Goal: Information Seeking & Learning: Compare options

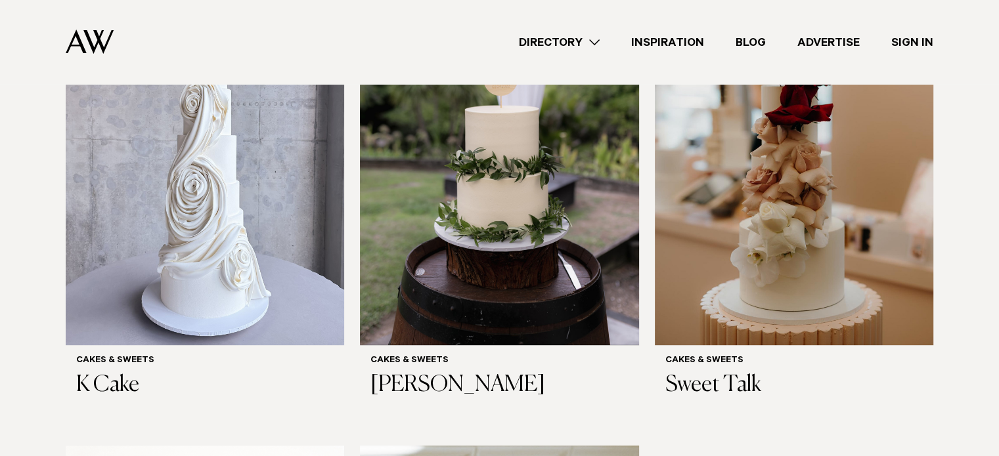
scroll to position [507, 0]
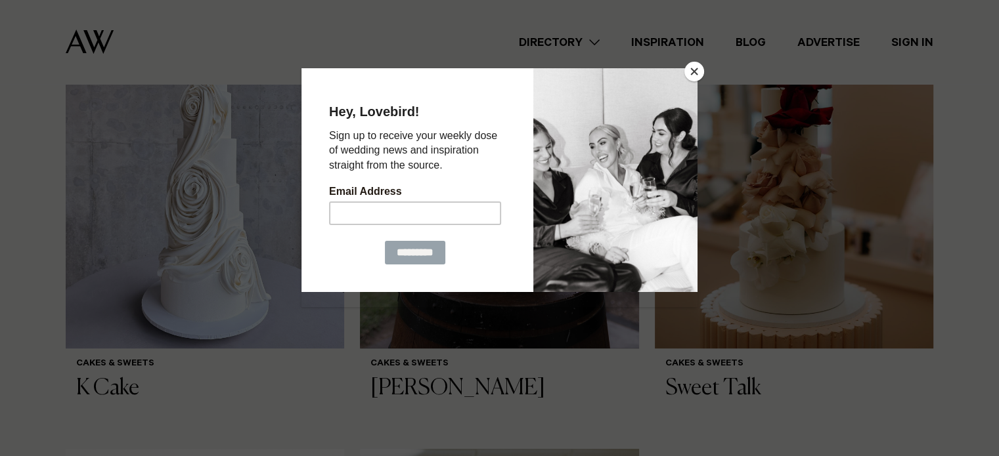
click at [693, 73] on button "Close" at bounding box center [694, 72] width 20 height 20
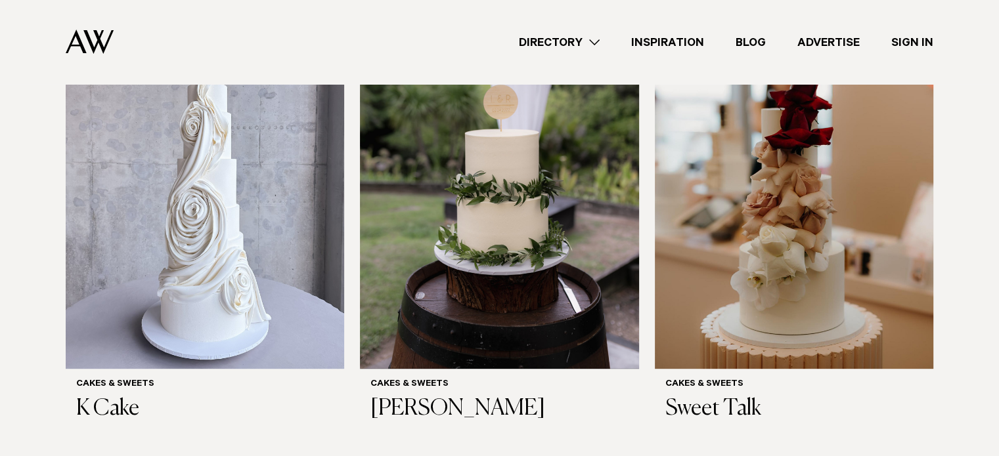
scroll to position [490, 0]
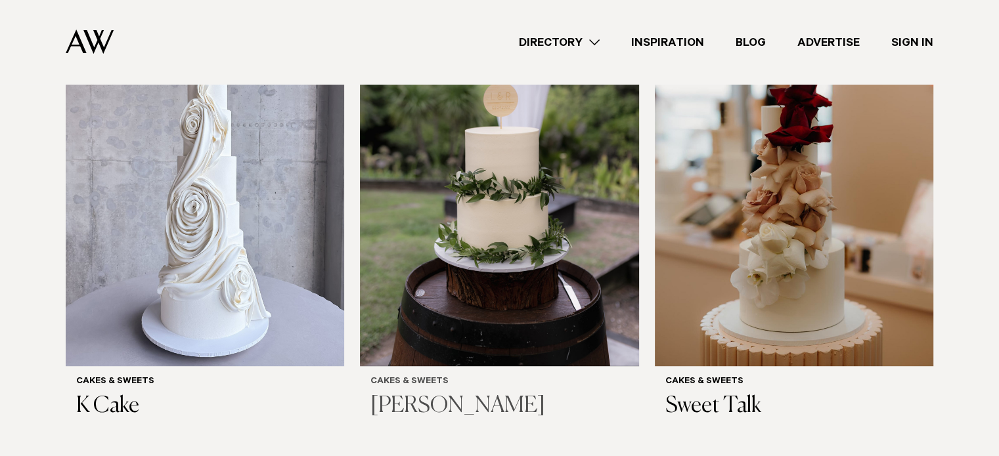
click at [491, 402] on h3 "[PERSON_NAME]" at bounding box center [498, 406] width 257 height 27
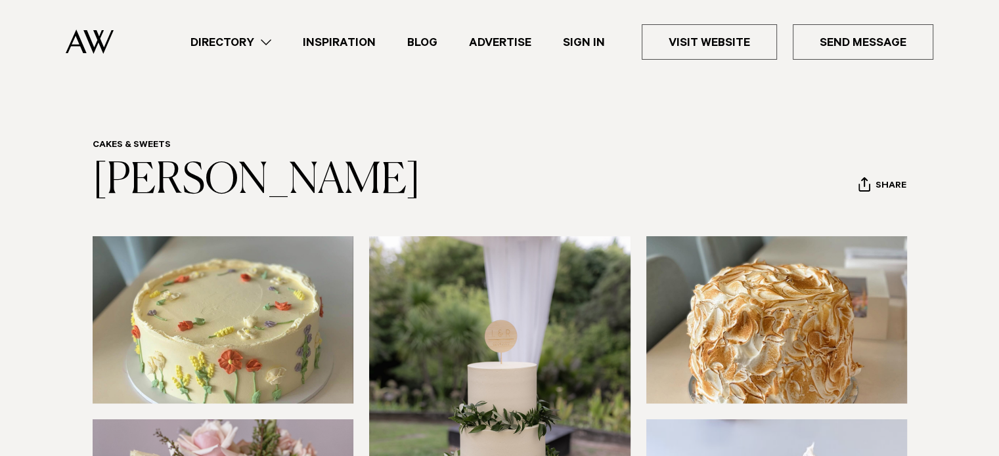
click at [998, 28] on header "Directory Hair & Makeup Flowers Venues" at bounding box center [499, 42] width 999 height 84
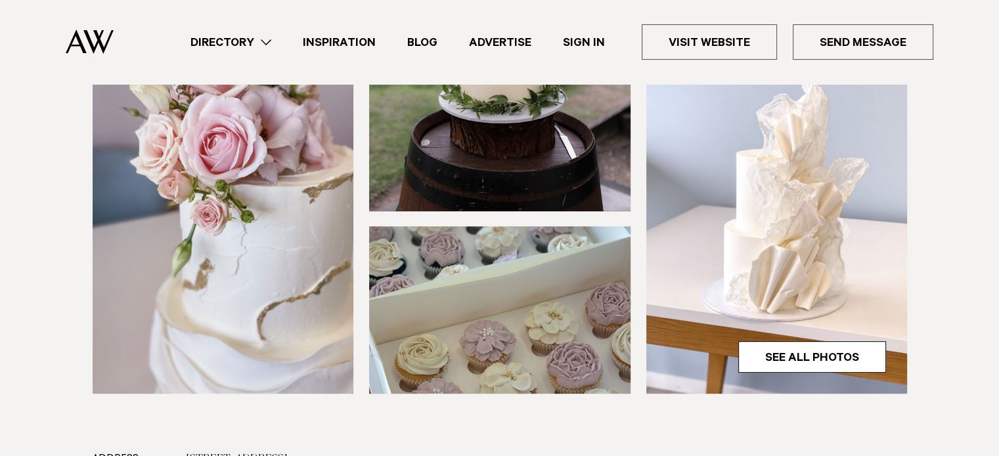
scroll to position [368, 0]
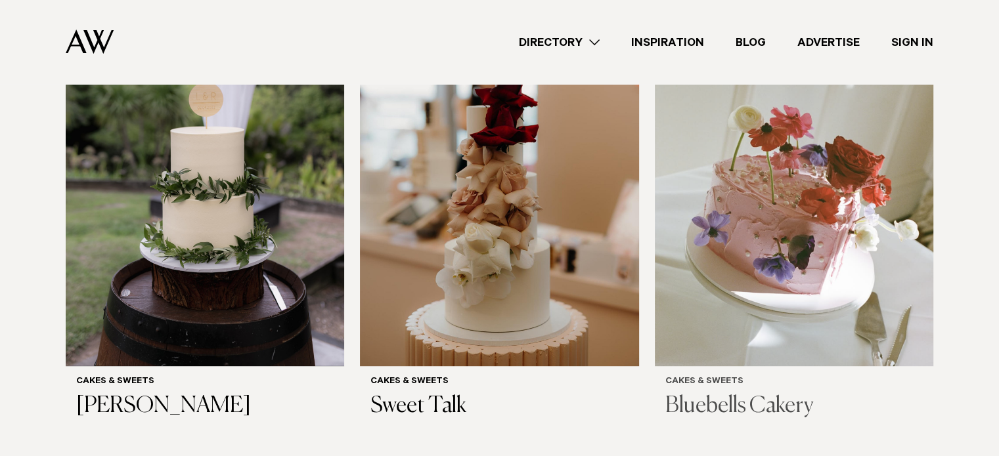
scroll to position [490, 0]
click at [700, 295] on img at bounding box center [794, 180] width 278 height 374
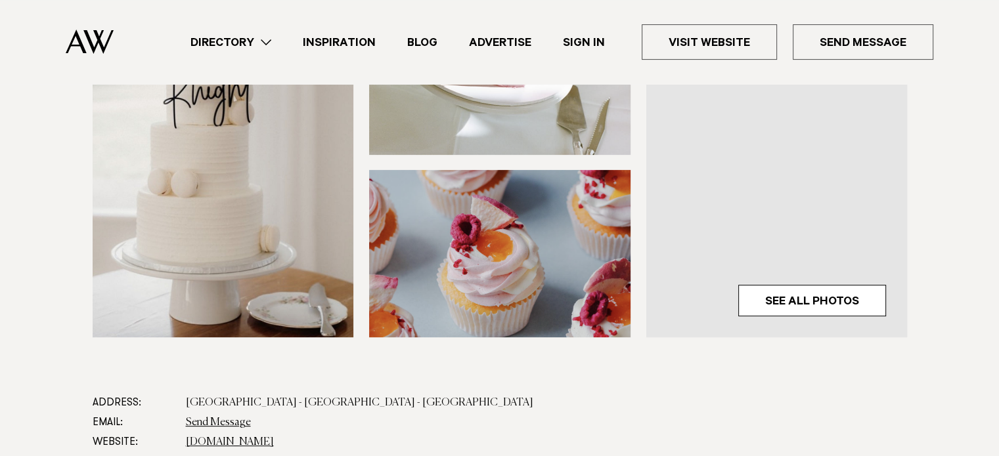
scroll to position [444, 0]
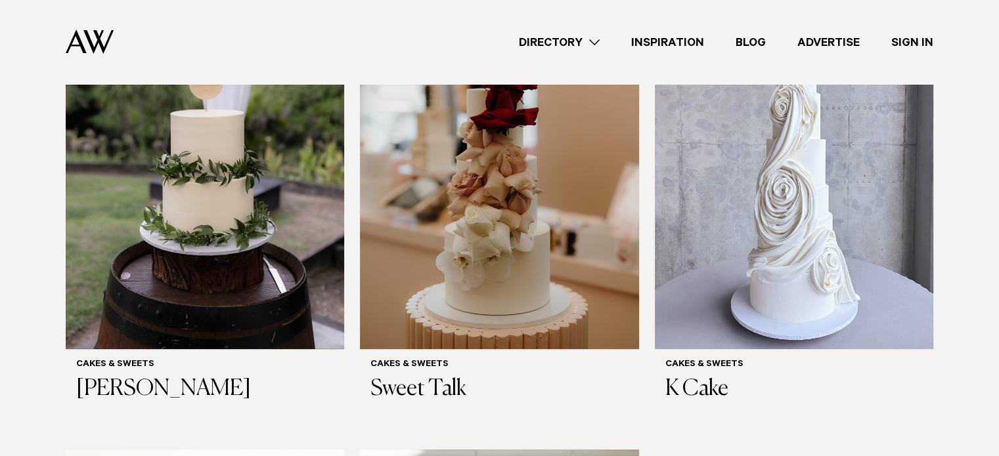
scroll to position [504, 0]
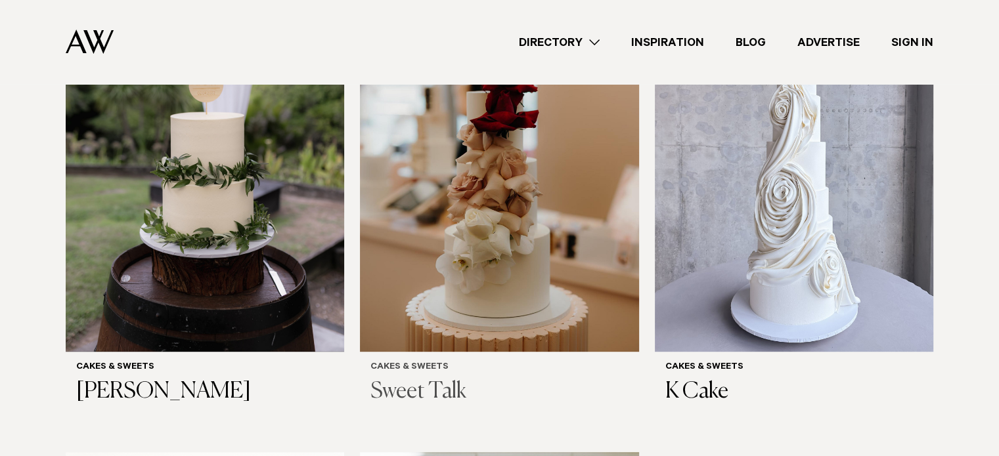
click at [504, 240] on img at bounding box center [499, 165] width 278 height 374
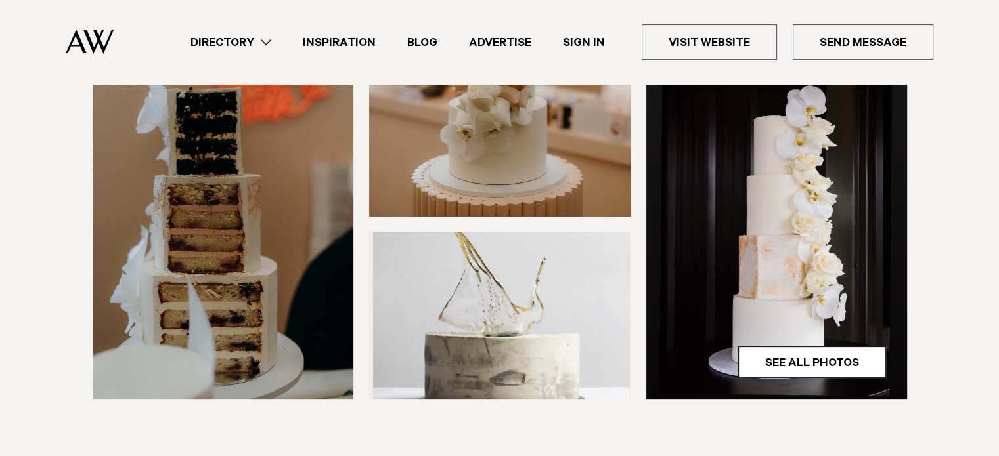
scroll to position [444, 0]
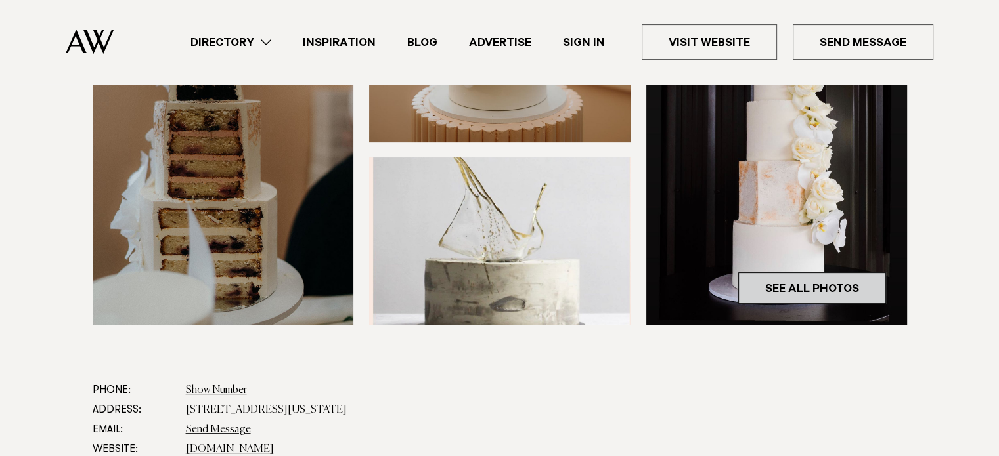
click at [842, 301] on link "See All Photos" at bounding box center [812, 288] width 148 height 32
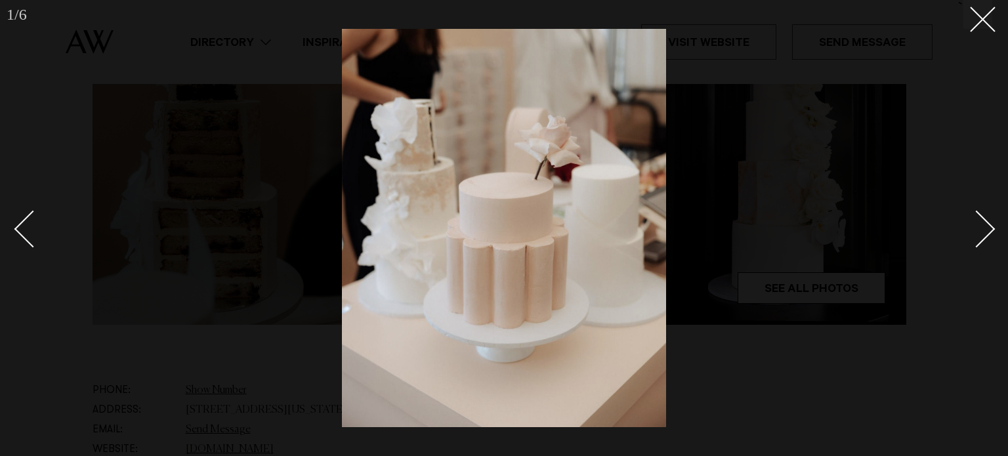
click at [985, 238] on div "Next slide" at bounding box center [976, 228] width 37 height 37
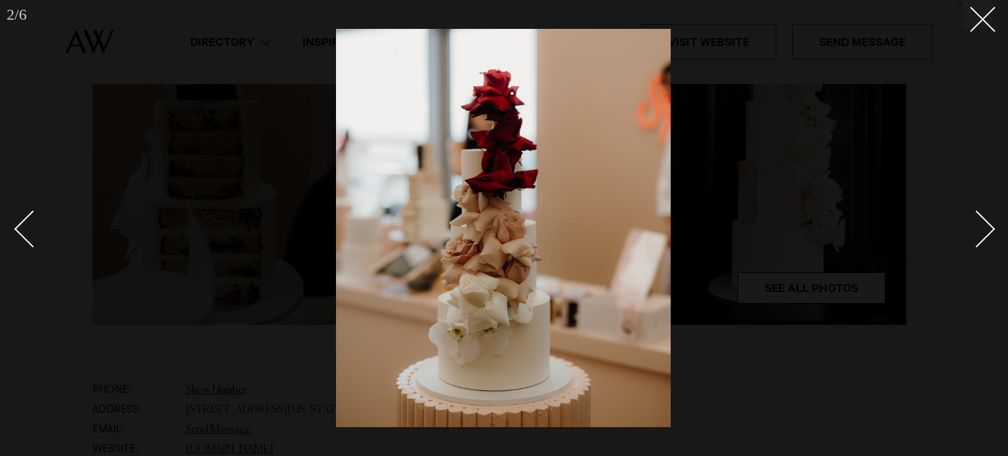
click at [985, 238] on div "Next slide" at bounding box center [976, 228] width 37 height 37
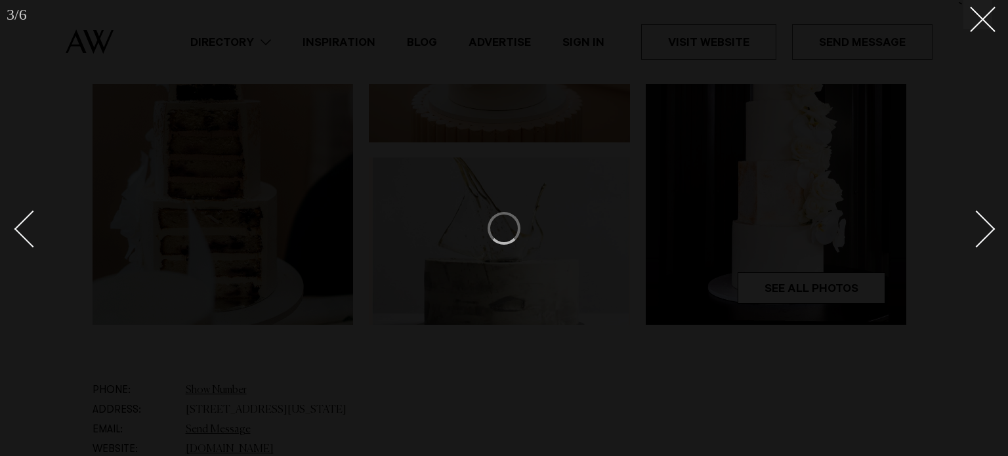
click at [985, 238] on div "Next slide" at bounding box center [976, 228] width 37 height 37
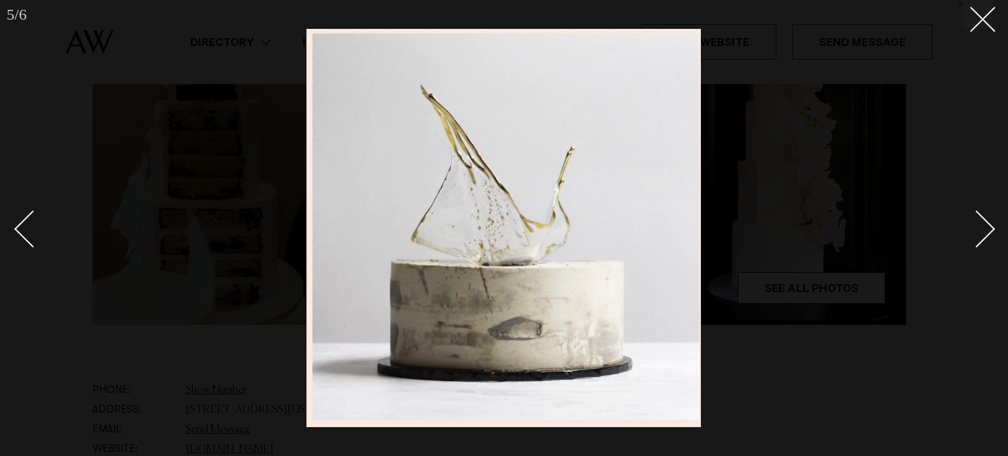
click at [985, 238] on div "Next slide" at bounding box center [976, 228] width 37 height 37
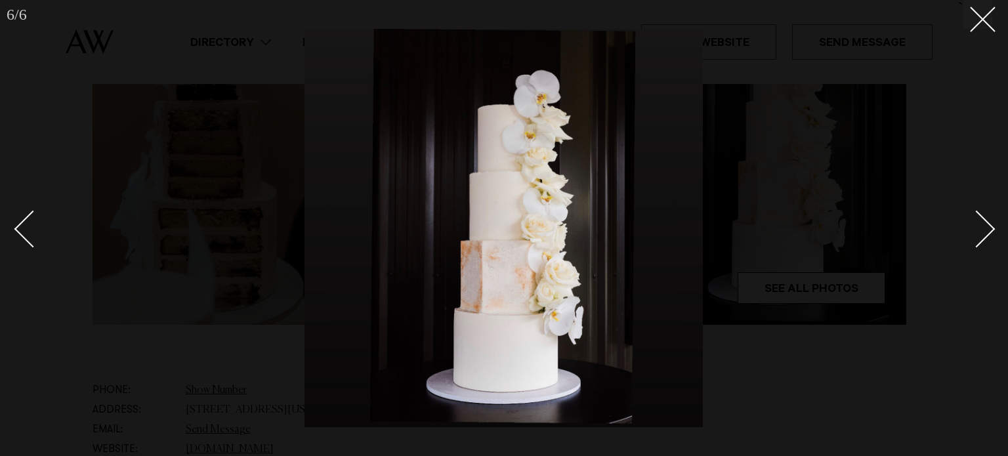
click at [984, 29] on div at bounding box center [504, 228] width 1008 height 456
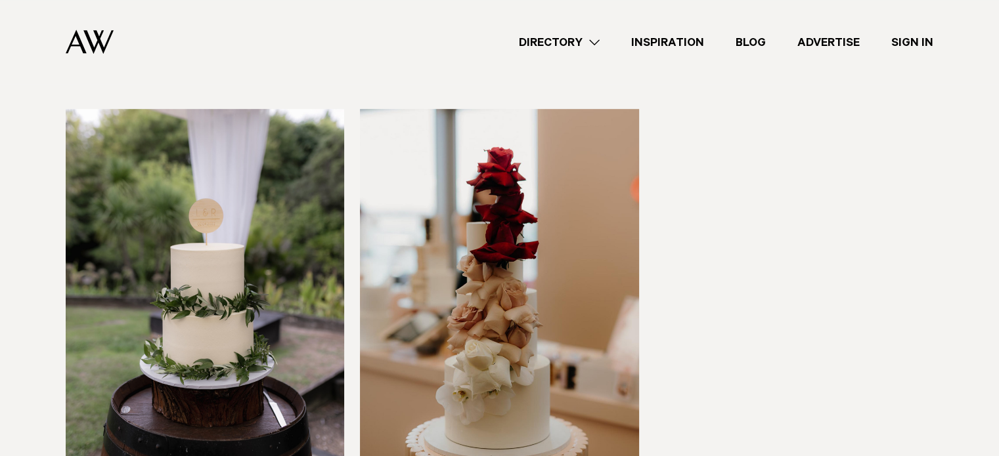
scroll to position [840, 0]
